Goal: Entertainment & Leisure: Consume media (video, audio)

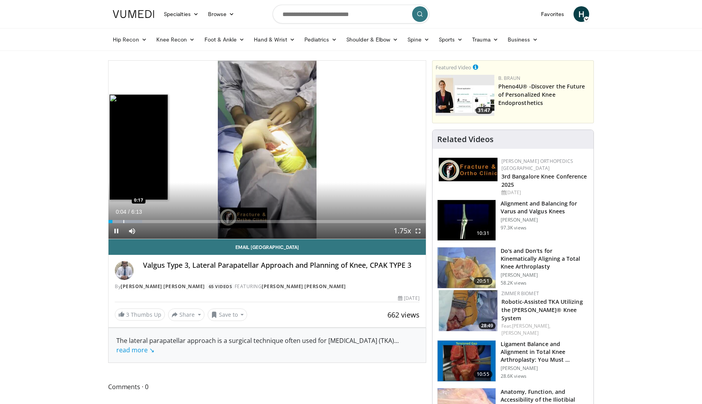
click at [124, 220] on div "Progress Bar" at bounding box center [123, 221] width 1 height 3
click at [139, 221] on div "Progress Bar" at bounding box center [139, 221] width 1 height 3
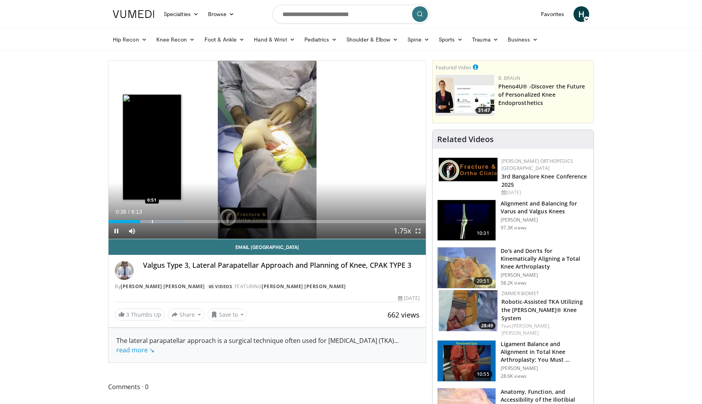
click at [152, 220] on div "Progress Bar" at bounding box center [152, 221] width 1 height 3
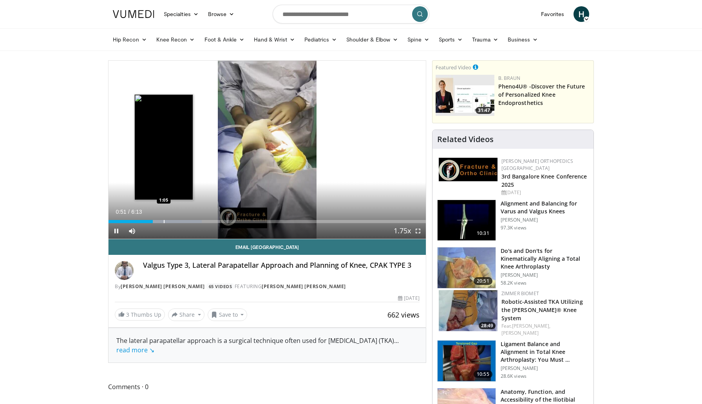
click at [164, 220] on div "Progress Bar" at bounding box center [164, 221] width 1 height 3
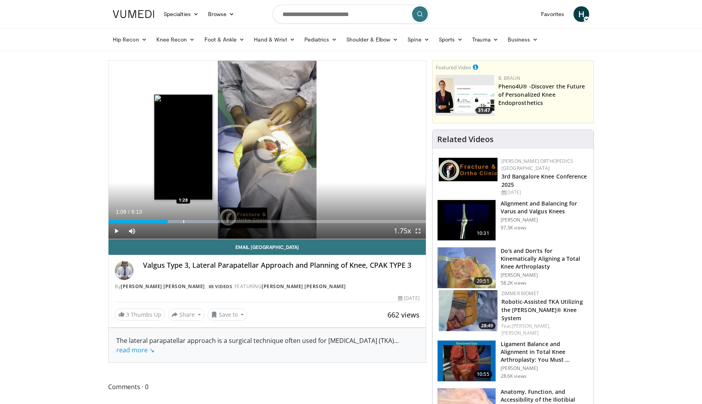
click at [183, 220] on div "Progress Bar" at bounding box center [183, 221] width 1 height 3
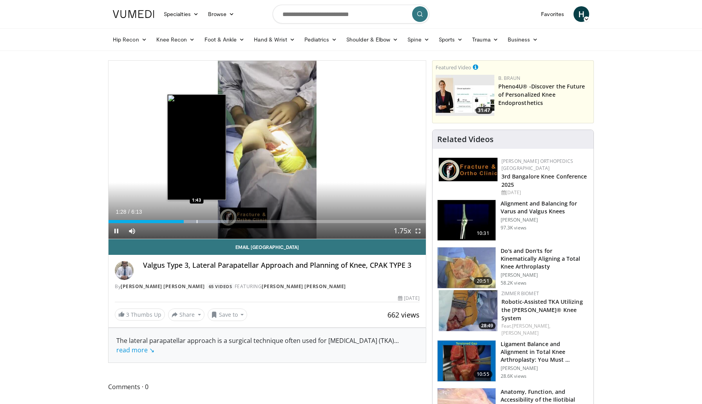
click at [197, 221] on div "Progress Bar" at bounding box center [197, 221] width 1 height 3
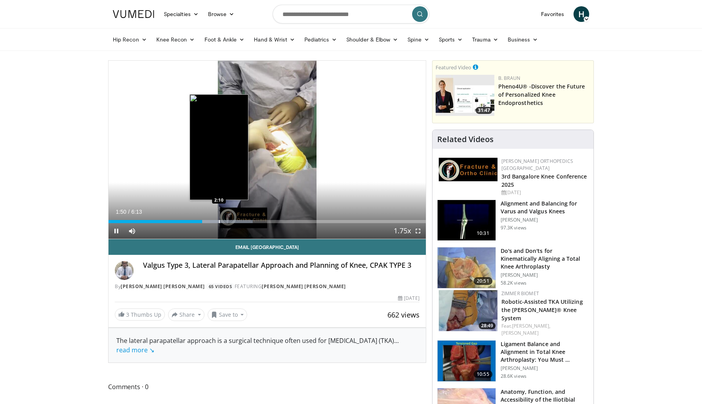
click at [219, 221] on div "Progress Bar" at bounding box center [219, 221] width 1 height 3
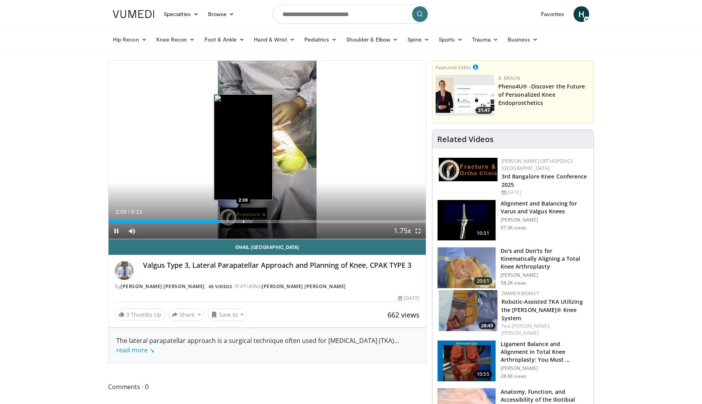
click at [243, 220] on div "Progress Bar" at bounding box center [243, 221] width 1 height 3
